Goal: Find specific page/section: Find specific page/section

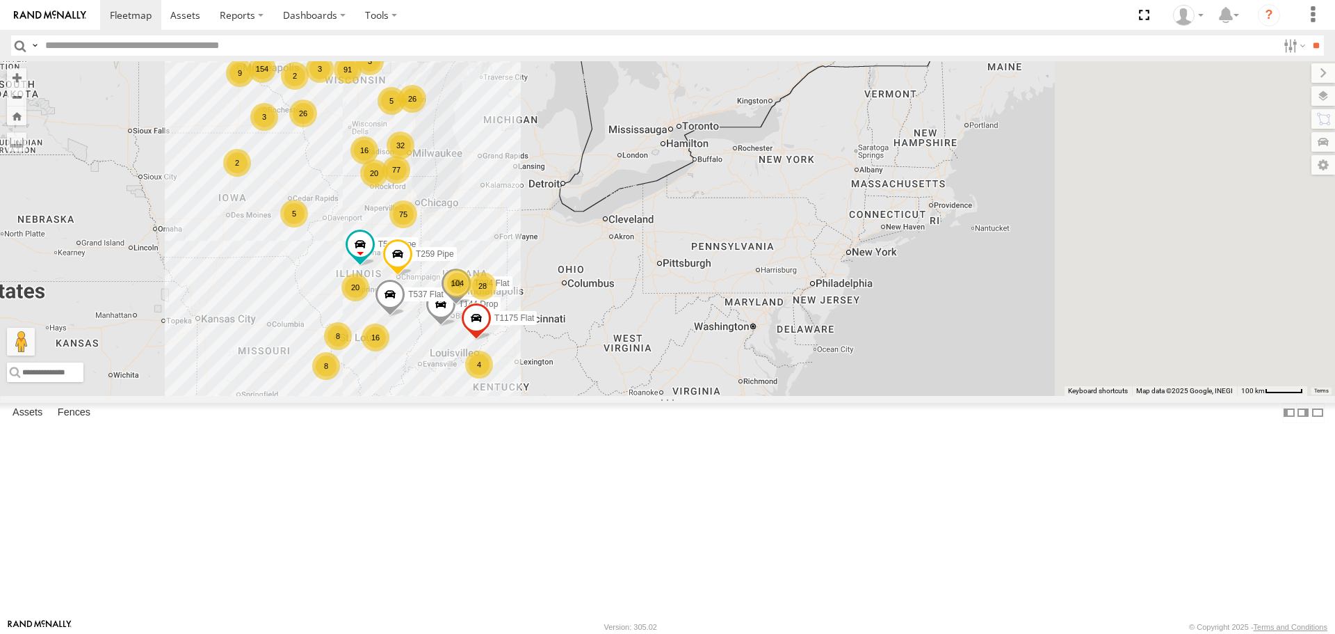
drag, startPoint x: 762, startPoint y: 332, endPoint x: 472, endPoint y: 273, distance: 296.6
click at [472, 273] on div "104 91 3 75 154 77 16 20 5 2 20 8 8 16 T1166 Flat 26 T144 Drop 2 T544 Pipe 9 26…" at bounding box center [667, 228] width 1335 height 334
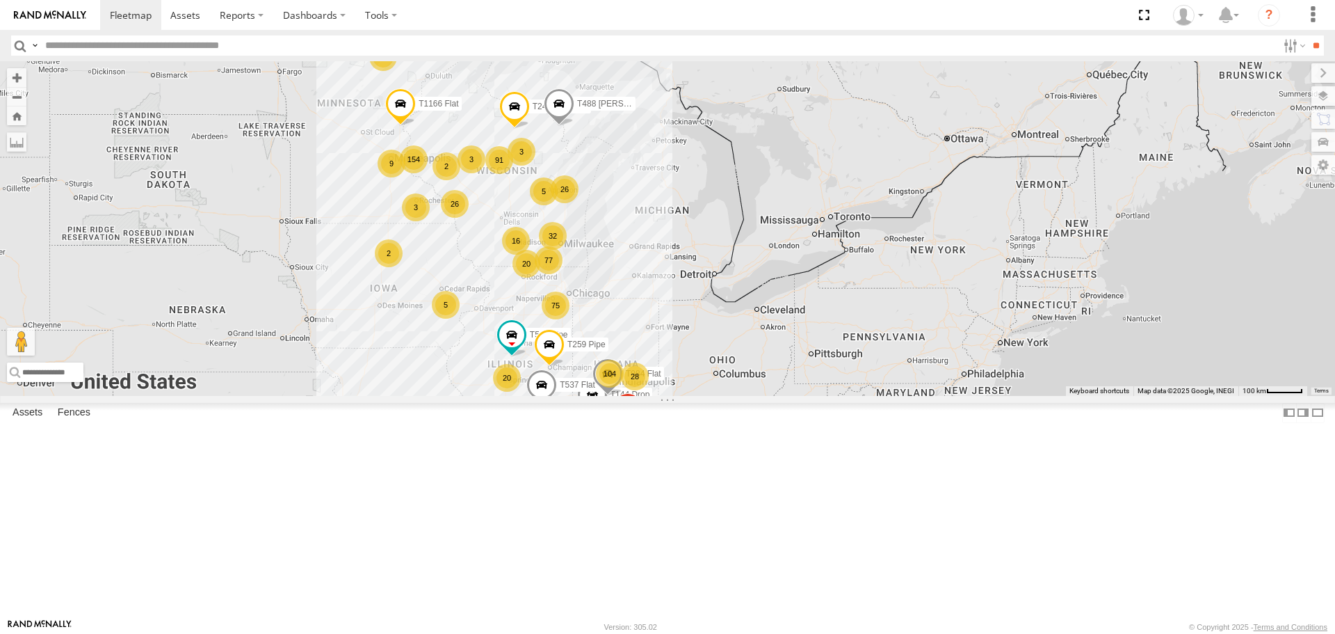
drag, startPoint x: 492, startPoint y: 273, endPoint x: 657, endPoint y: 360, distance: 185.4
click at [657, 360] on div "104 91 3 75 154 77 16 20 5 2 20 8 8 16 T1166 Flat 26 T144 Drop 2 T544 Pipe 9 26…" at bounding box center [667, 228] width 1335 height 334
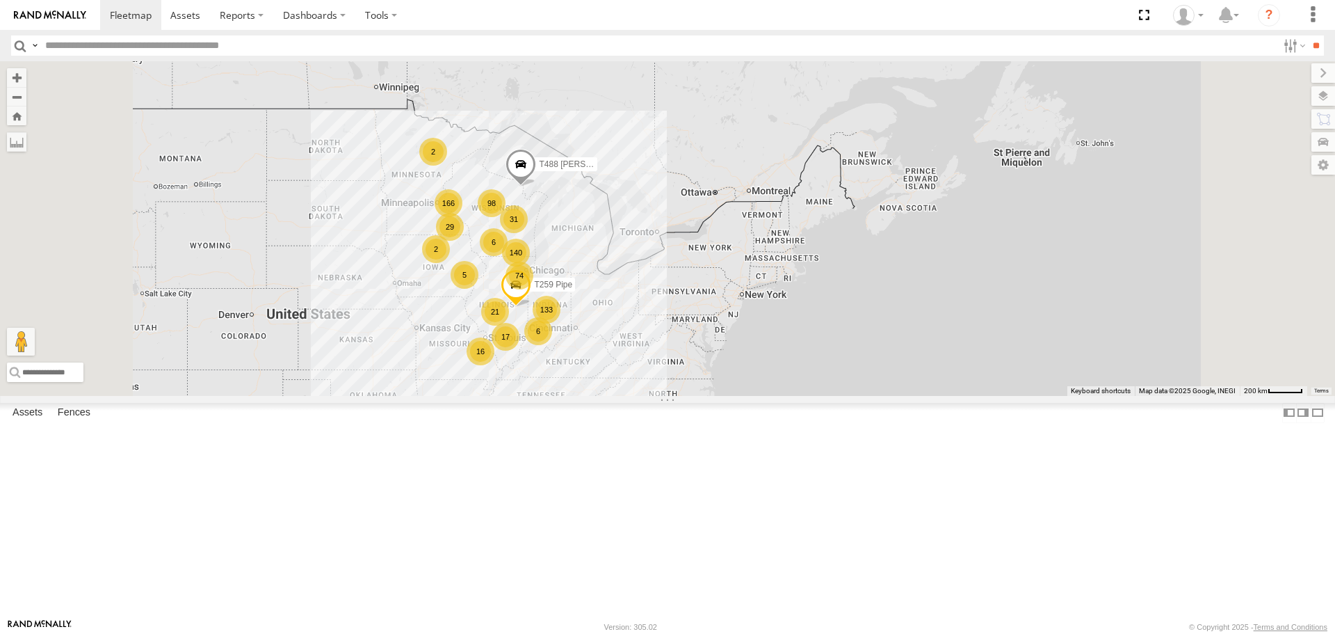
click at [103, 47] on input "text" at bounding box center [659, 45] width 1238 height 20
type input "***"
click at [1308, 35] on input "**" at bounding box center [1316, 45] width 16 height 20
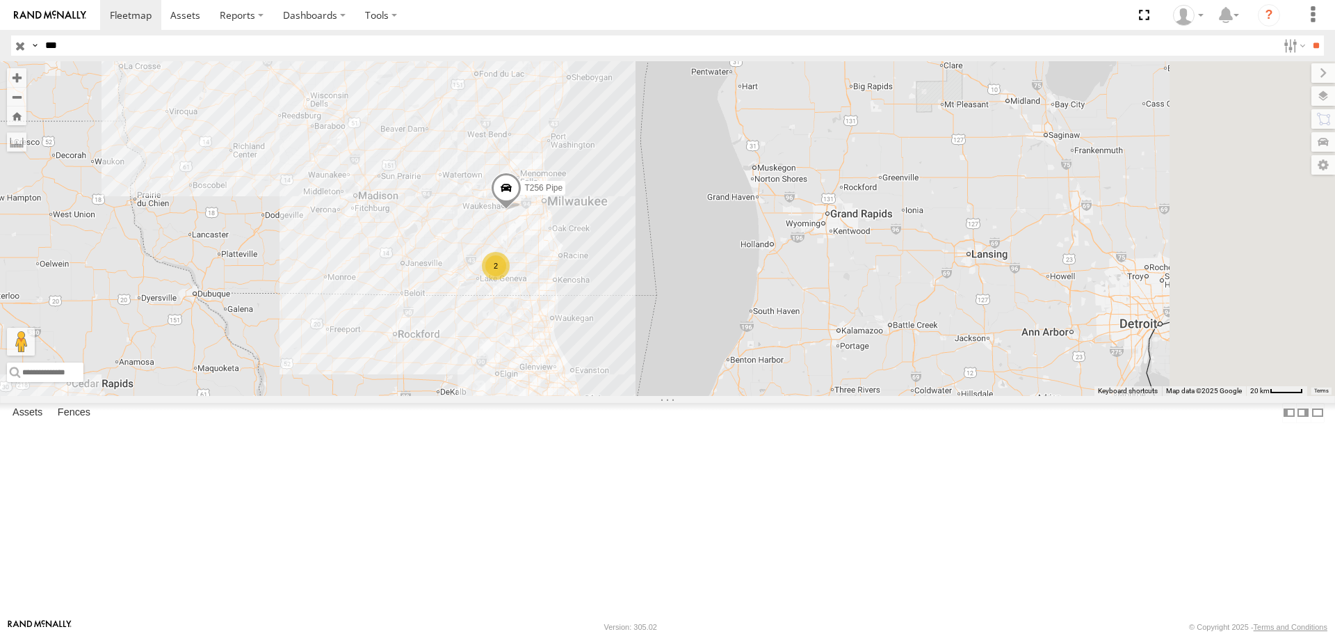
drag, startPoint x: 985, startPoint y: 376, endPoint x: 625, endPoint y: 233, distance: 387.7
click at [625, 233] on div "T891 Flat T299 Drop T256 Pipe 2" at bounding box center [667, 228] width 1335 height 334
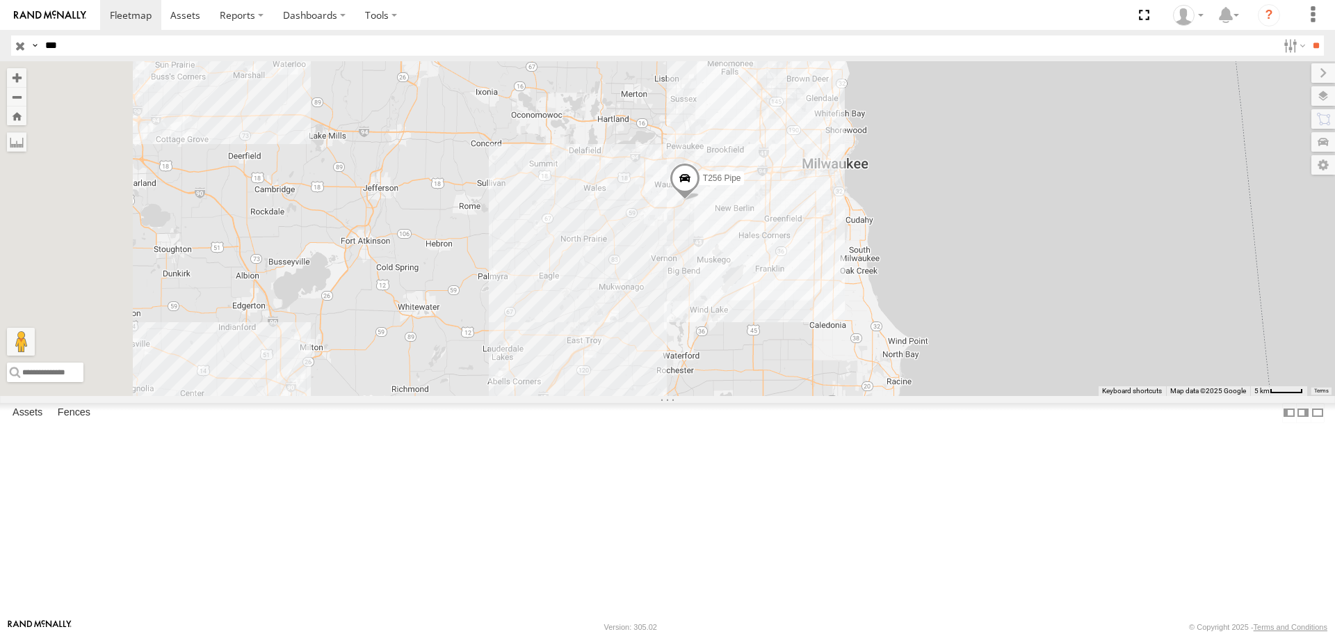
drag, startPoint x: 497, startPoint y: 336, endPoint x: 754, endPoint y: 326, distance: 256.9
click at [752, 328] on div "T891 Flat T299 Drop T256 Pipe 2" at bounding box center [667, 228] width 1335 height 334
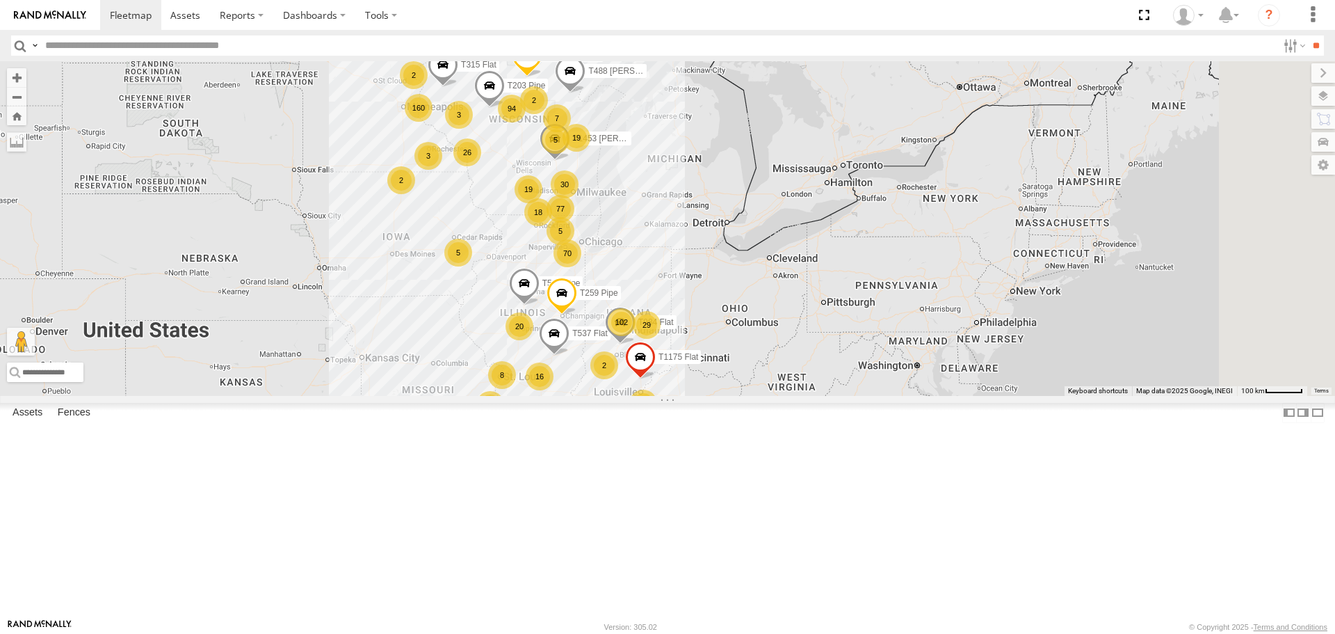
drag, startPoint x: 840, startPoint y: 298, endPoint x: 651, endPoint y: 255, distance: 194.0
click at [651, 255] on div "102 94 3 70 160 77 16 18 5 3 20 8 8 19 2 26 2 2 5 T544 Pipe 19 T259 Pipe 2 T240…" at bounding box center [667, 228] width 1335 height 334
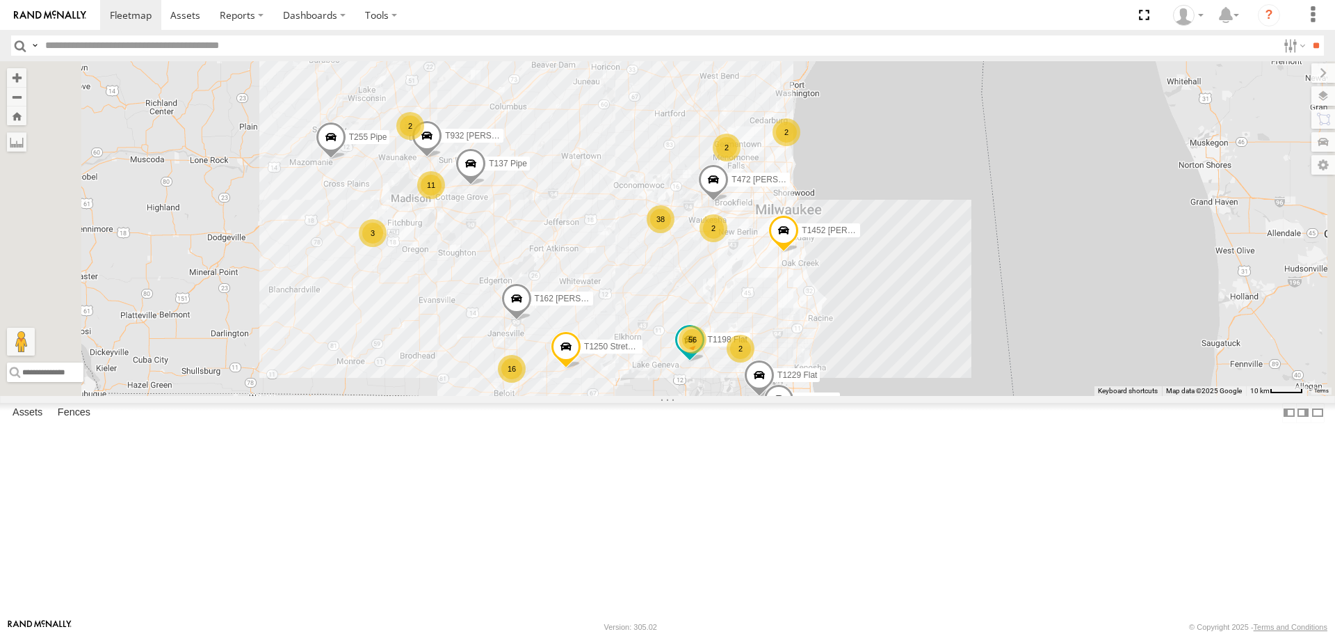
drag, startPoint x: 593, startPoint y: 314, endPoint x: 643, endPoint y: 348, distance: 60.2
click at [652, 358] on div "T544 Pipe T259 Pipe T240 [PERSON_NAME] Flat T537 Flat T315 Flat T488 [PERSON_NA…" at bounding box center [667, 228] width 1335 height 334
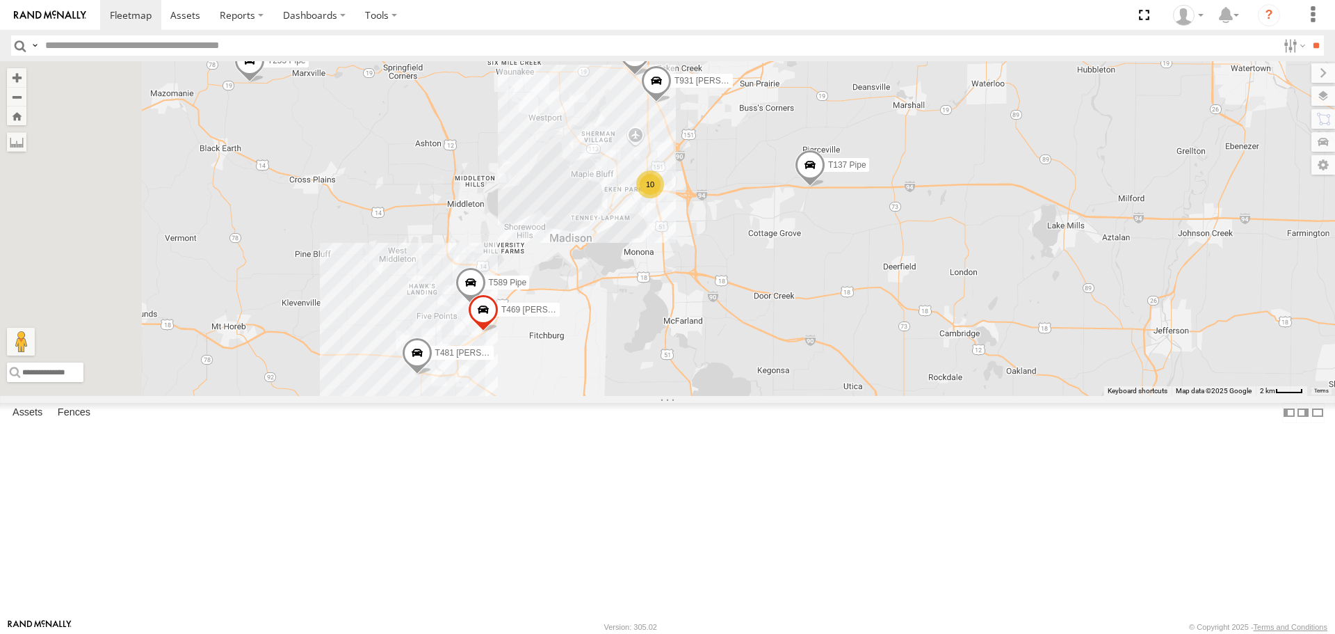
drag, startPoint x: 614, startPoint y: 323, endPoint x: 728, endPoint y: 428, distance: 154.5
click at [728, 395] on div "T544 Pipe T259 Pipe T240 [PERSON_NAME] Flat T537 Flat T315 Flat T488 [PERSON_NA…" at bounding box center [667, 228] width 1335 height 334
click at [306, 65] on span "T255 Pipe" at bounding box center [287, 61] width 38 height 10
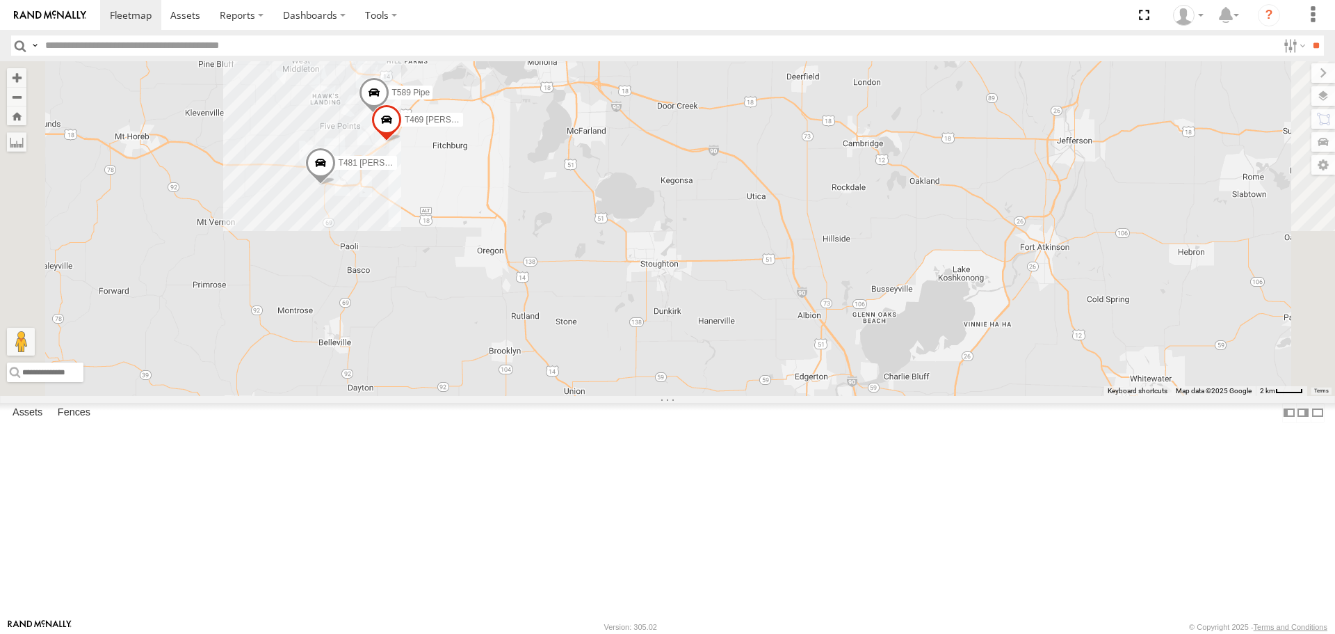
drag, startPoint x: 565, startPoint y: 380, endPoint x: 463, endPoint y: 178, distance: 226.5
click at [463, 178] on div "T544 Pipe T259 Pipe T240 [PERSON_NAME] Flat T537 Flat T315 Flat T488 [PERSON_NA…" at bounding box center [667, 228] width 1335 height 334
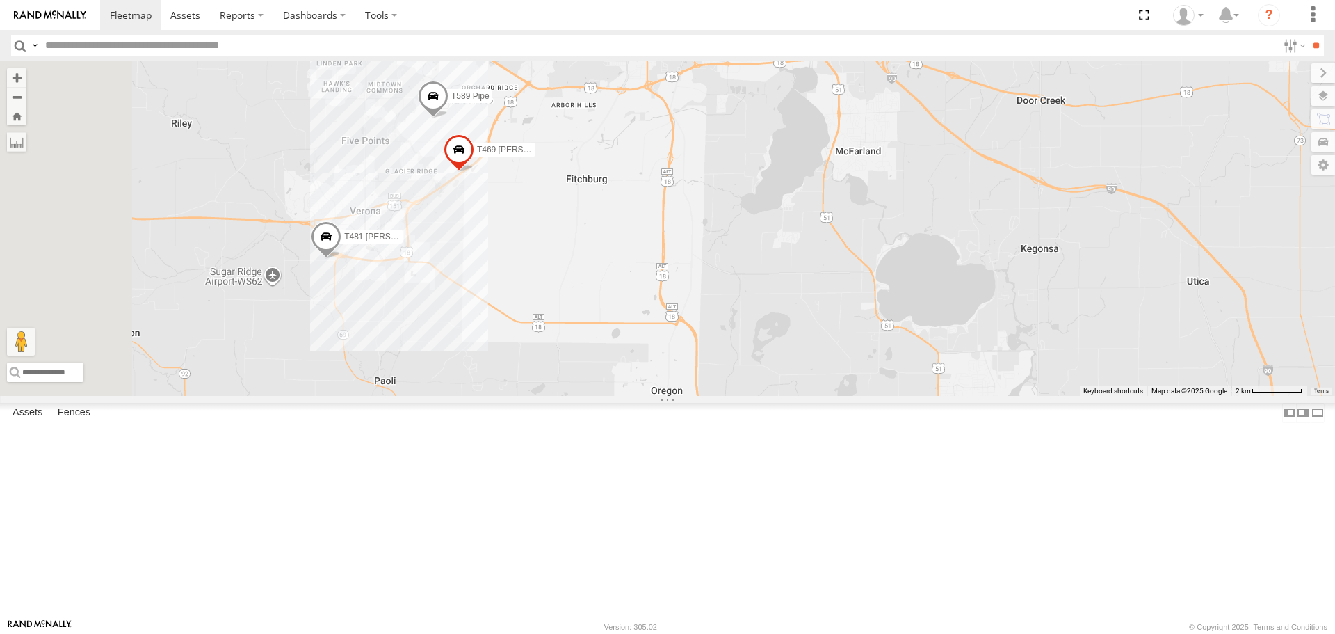
drag, startPoint x: 549, startPoint y: 255, endPoint x: 660, endPoint y: 322, distance: 129.8
click at [660, 322] on div "T544 Pipe T259 Pipe T240 [PERSON_NAME] Flat T537 Flat T315 Flat T488 [PERSON_NA…" at bounding box center [667, 228] width 1335 height 334
click at [490, 102] on span "T589 Pipe" at bounding box center [470, 97] width 38 height 10
click at [577, 248] on div "T544 Pipe T259 Pipe T240 [PERSON_NAME] Flat T537 Flat T315 Flat T488 [PERSON_NA…" at bounding box center [667, 228] width 1335 height 334
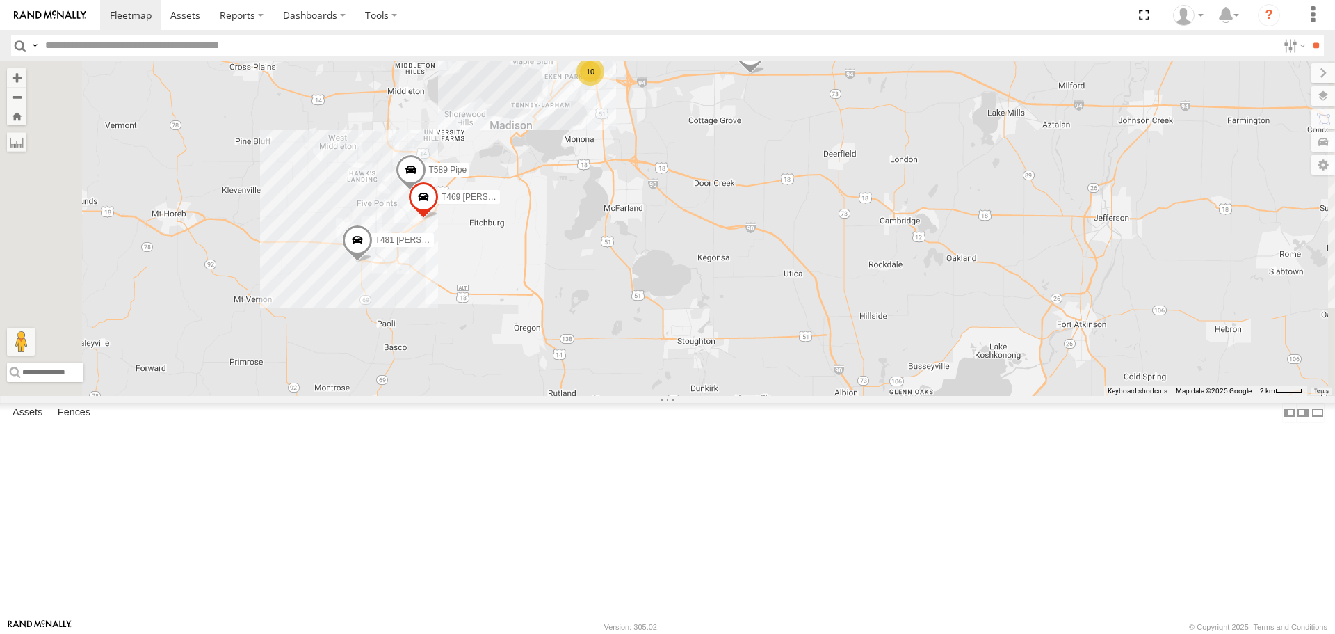
drag, startPoint x: 789, startPoint y: 202, endPoint x: 764, endPoint y: 306, distance: 106.8
click at [764, 306] on div "T544 Pipe T259 Pipe T240 [PERSON_NAME] Flat T537 Flat T315 Flat T488 [PERSON_NA…" at bounding box center [667, 228] width 1335 height 334
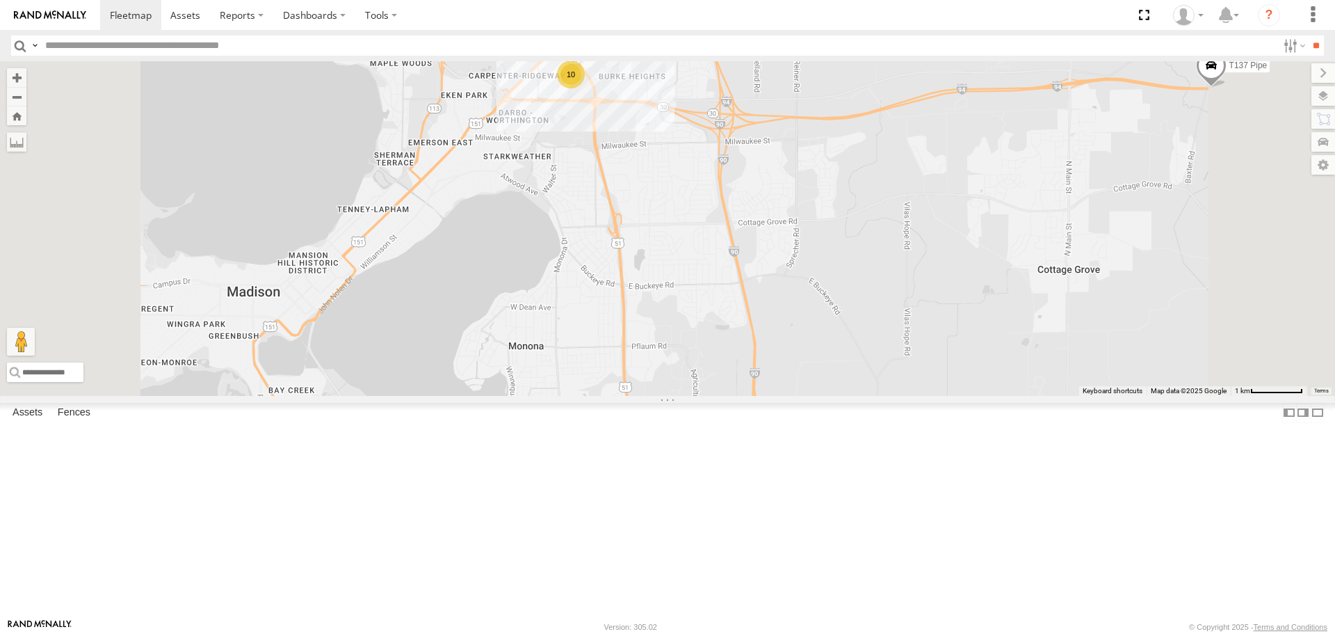
drag, startPoint x: 764, startPoint y: 197, endPoint x: 743, endPoint y: 337, distance: 142.0
click at [743, 337] on div "T544 Pipe T259 Pipe T240 [PERSON_NAME] Flat T537 Flat T315 Flat T488 [PERSON_NA…" at bounding box center [667, 228] width 1335 height 334
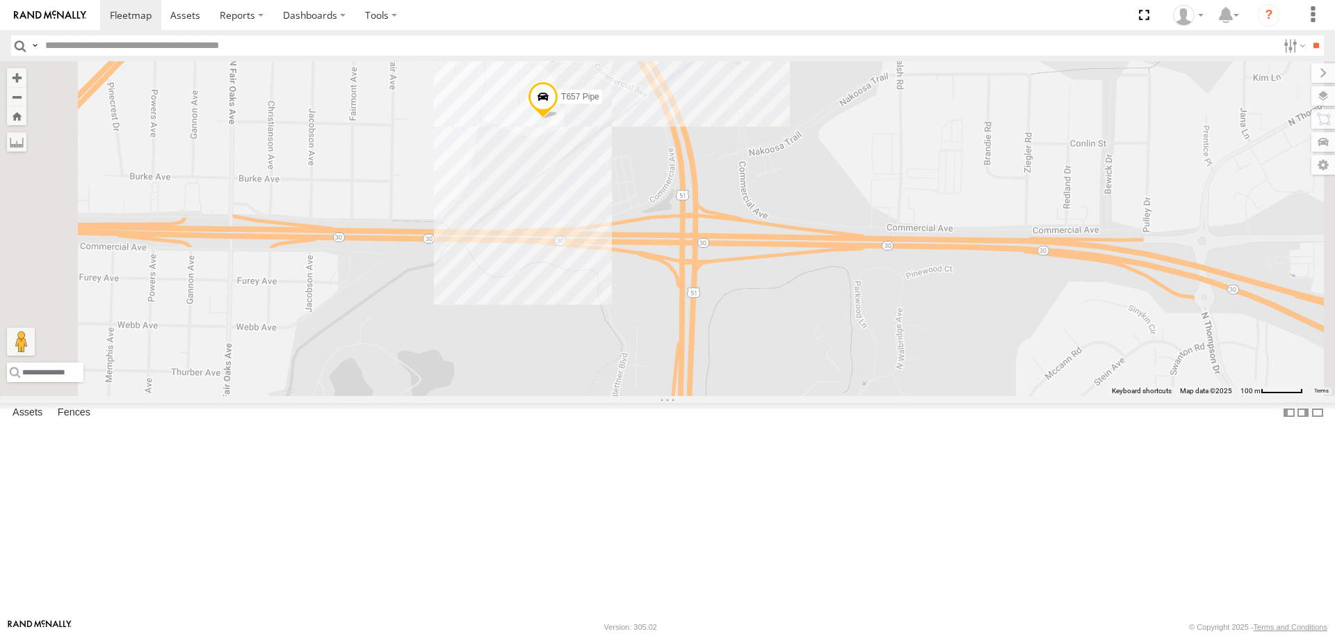
drag, startPoint x: 655, startPoint y: 234, endPoint x: 664, endPoint y: 338, distance: 104.0
click at [664, 340] on div "T544 Pipe T259 Pipe T240 [PERSON_NAME] Flat T537 Flat T315 Flat T488 [PERSON_NA…" at bounding box center [667, 228] width 1335 height 334
